Goal: Navigation & Orientation: Find specific page/section

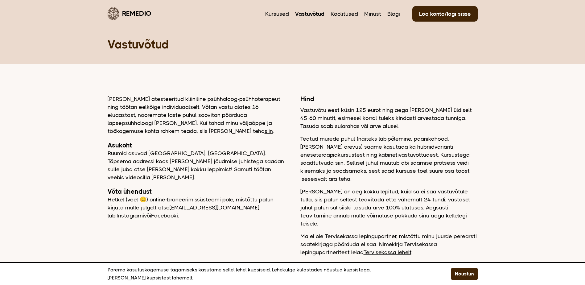
click at [371, 13] on link "Minust" at bounding box center [372, 14] width 17 height 8
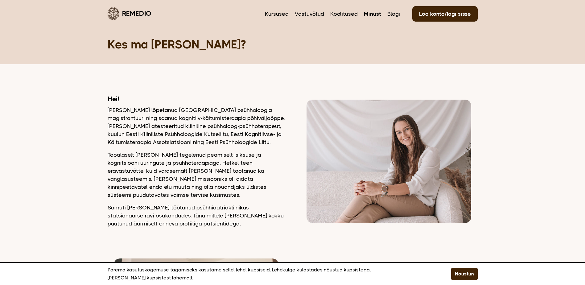
click at [311, 15] on link "Vastuvõtud" at bounding box center [309, 14] width 29 height 8
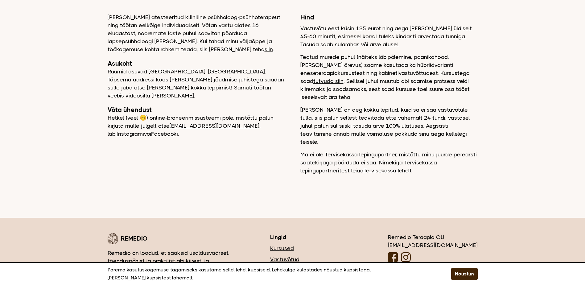
scroll to position [92, 0]
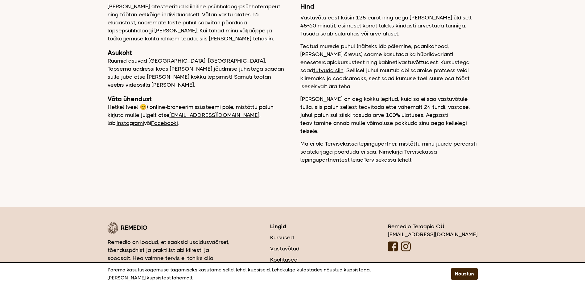
click at [343, 67] on link "tutvuda siin" at bounding box center [328, 70] width 30 height 6
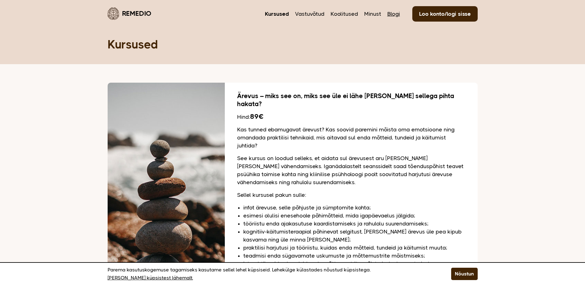
click at [391, 14] on link "Blogi" at bounding box center [393, 14] width 13 height 8
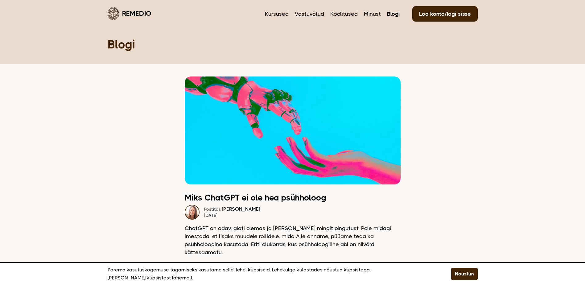
click at [310, 14] on link "Vastuvõtud" at bounding box center [309, 14] width 29 height 8
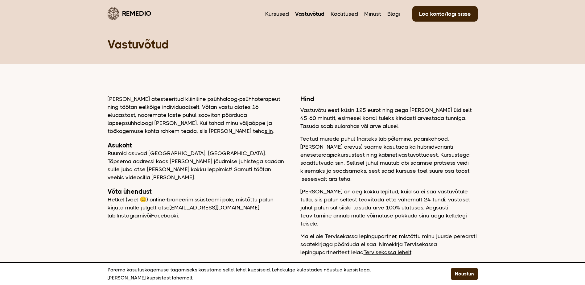
click at [279, 14] on link "Kursused" at bounding box center [277, 14] width 24 height 8
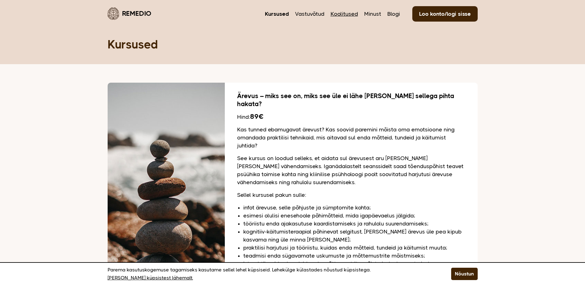
click at [344, 12] on link "Koolitused" at bounding box center [344, 14] width 27 height 8
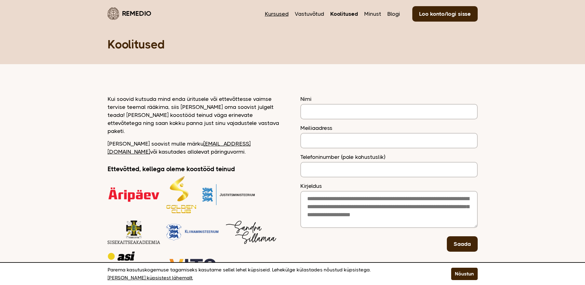
click at [273, 16] on link "Kursused" at bounding box center [277, 14] width 24 height 8
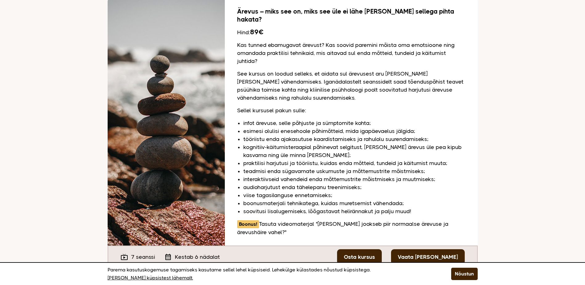
scroll to position [92, 0]
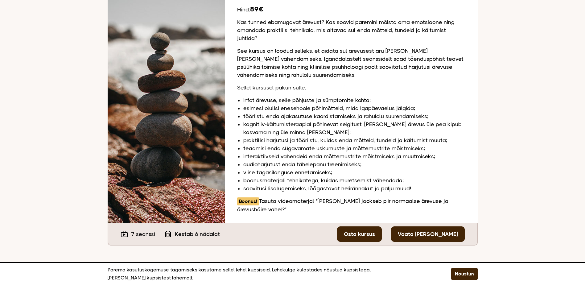
scroll to position [0, 0]
